Goal: Task Accomplishment & Management: Manage account settings

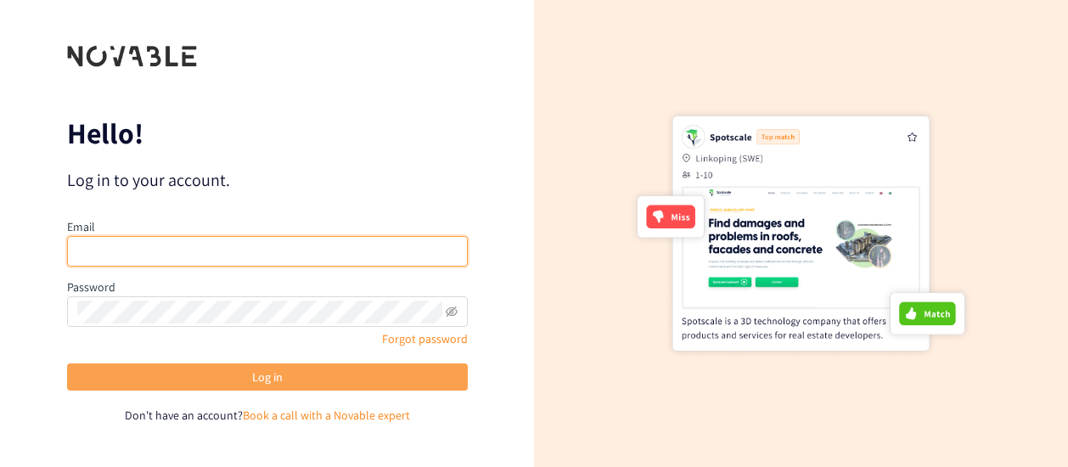
type input "aya_sato@suntory.co.jp"
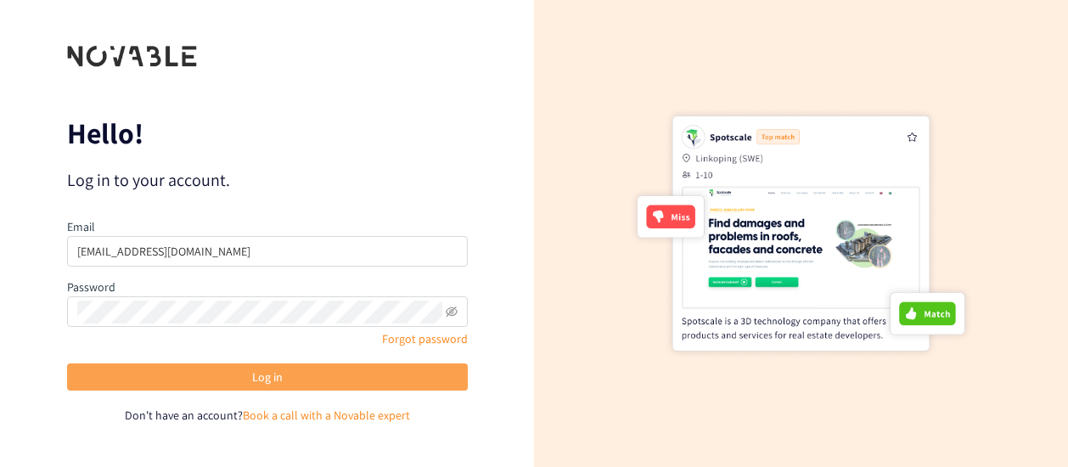
click at [303, 376] on button "Log in" at bounding box center [267, 376] width 401 height 27
